Goal: Go to known website: Go to known website

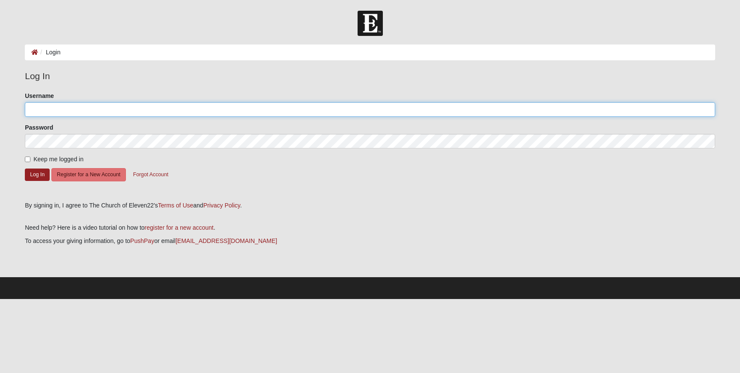
click at [58, 112] on input "Username" at bounding box center [370, 109] width 690 height 15
click at [0, 299] on com-1password-button at bounding box center [0, 299] width 0 height 0
type input "JmRneo"
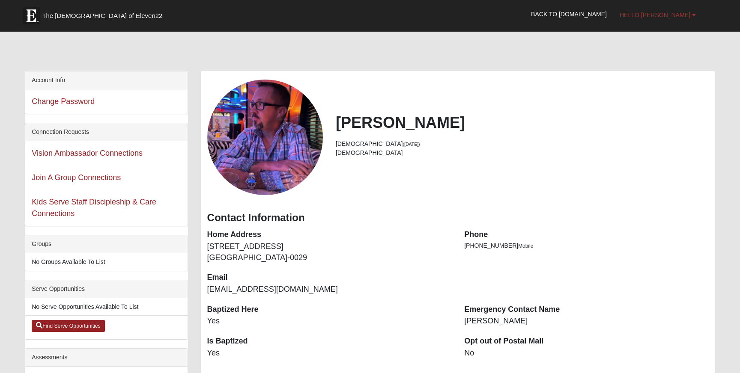
click at [691, 15] on link "Hello [PERSON_NAME]" at bounding box center [657, 14] width 89 height 21
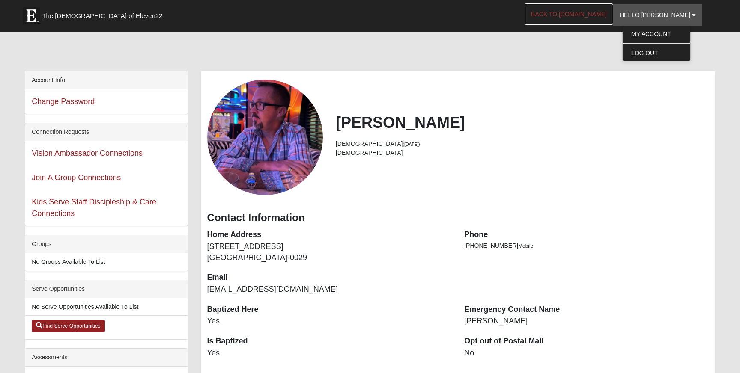
click at [613, 18] on link "Back to [DOMAIN_NAME]" at bounding box center [568, 13] width 89 height 21
